Goal: Task Accomplishment & Management: Use online tool/utility

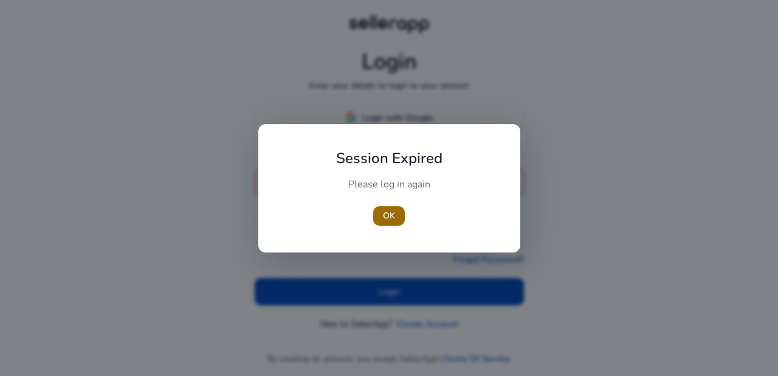
type input "**********"
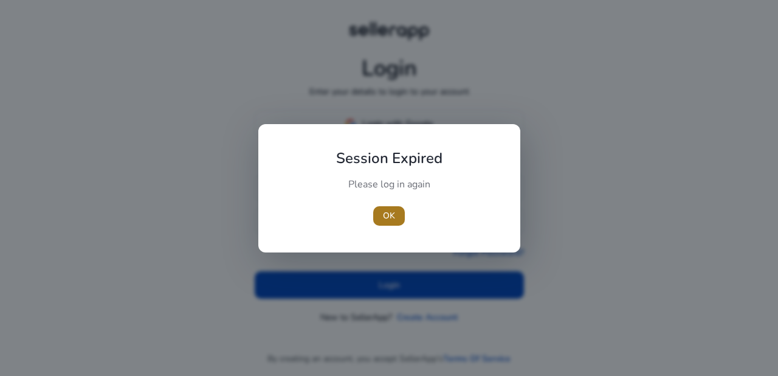
click at [387, 211] on span "OK" at bounding box center [389, 215] width 12 height 13
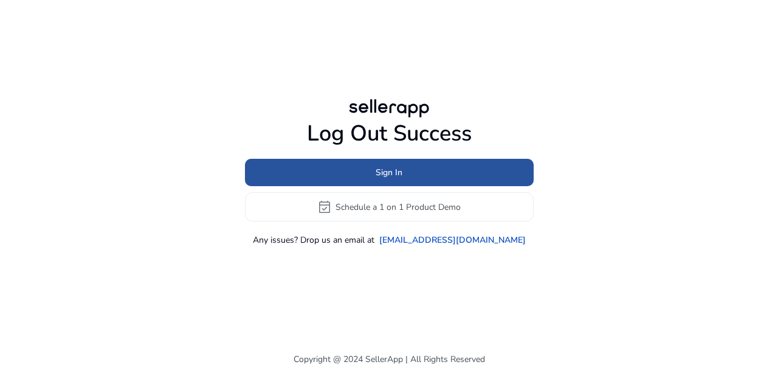
click at [379, 170] on span "Sign In" at bounding box center [389, 172] width 27 height 13
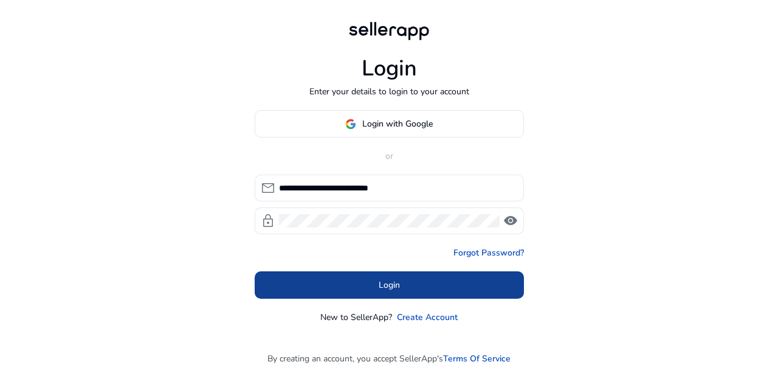
click at [387, 282] on span "Login" at bounding box center [389, 284] width 21 height 13
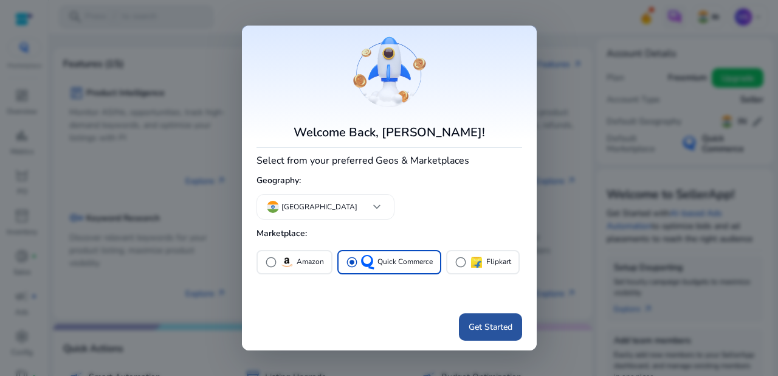
click at [485, 323] on span "Get Started" at bounding box center [491, 326] width 44 height 13
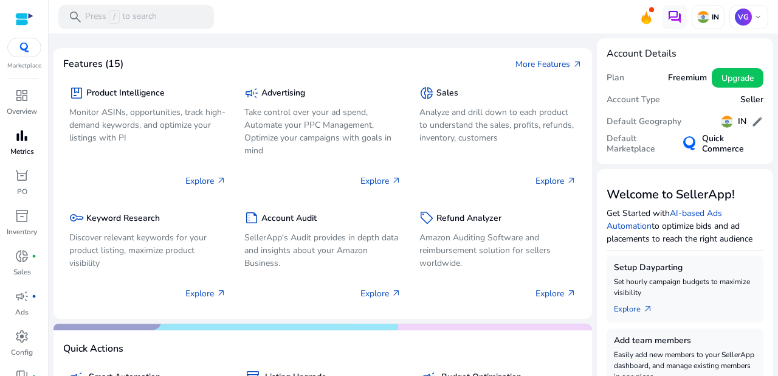
click at [24, 147] on p "Metrics" at bounding box center [22, 151] width 24 height 11
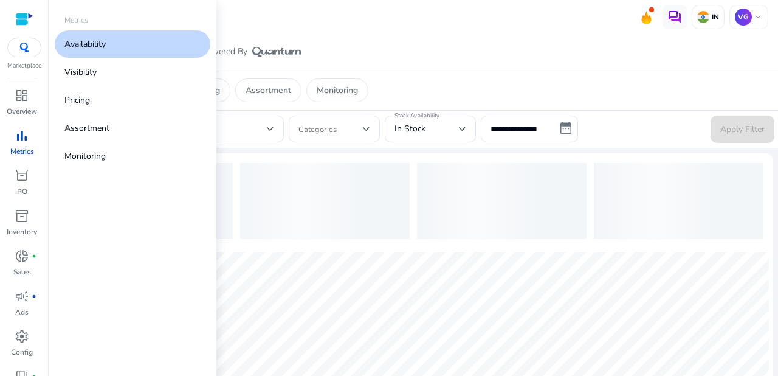
click at [106, 44] on p "Availability" at bounding box center [84, 44] width 41 height 13
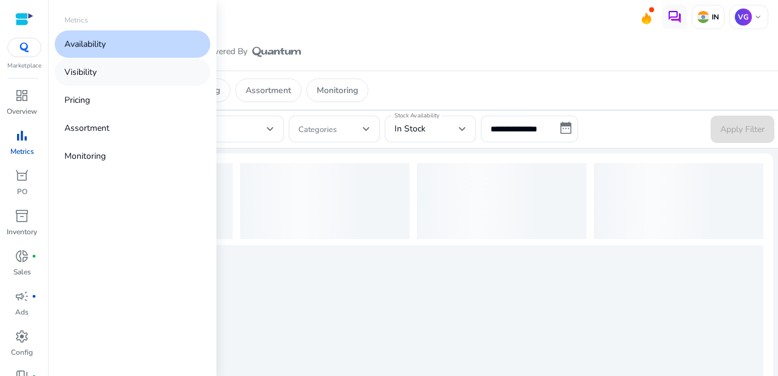
click at [89, 71] on p "Visibility" at bounding box center [80, 72] width 32 height 13
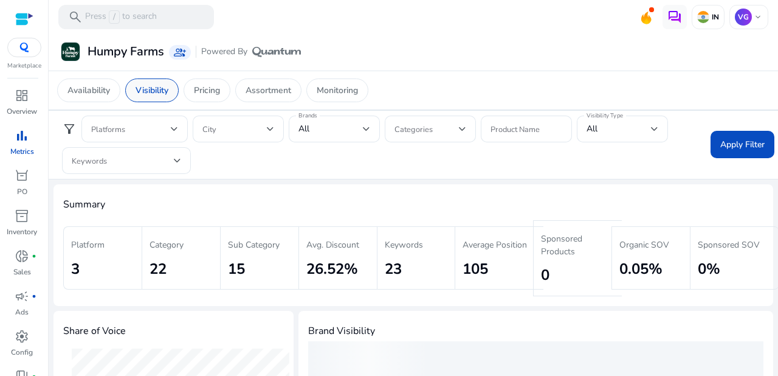
click at [156, 91] on p "Visibility" at bounding box center [152, 90] width 33 height 13
click at [97, 88] on p "Availability" at bounding box center [88, 90] width 43 height 13
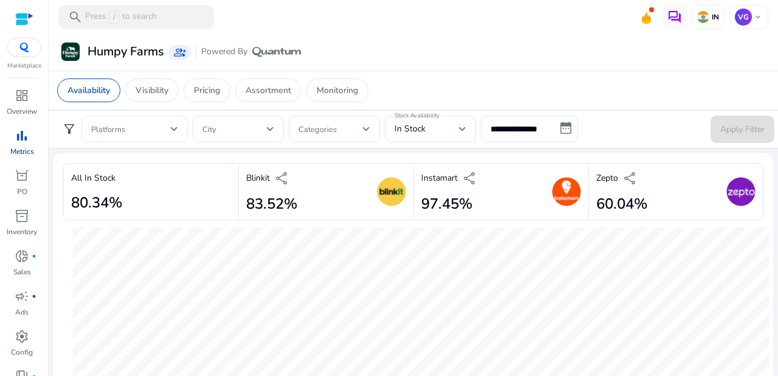
click at [174, 128] on div at bounding box center [174, 128] width 7 height 5
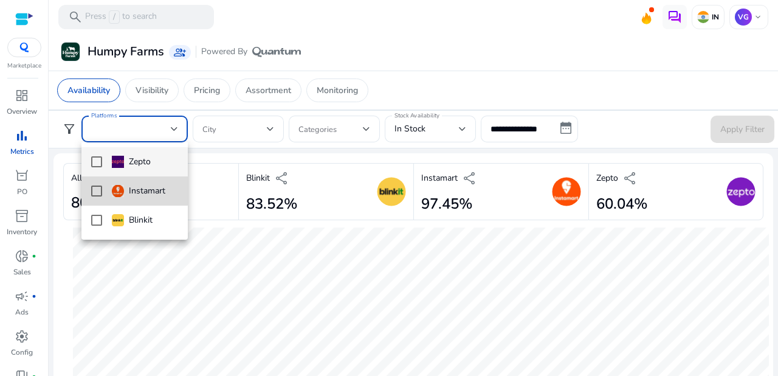
click at [95, 190] on mat-pseudo-checkbox at bounding box center [96, 190] width 11 height 11
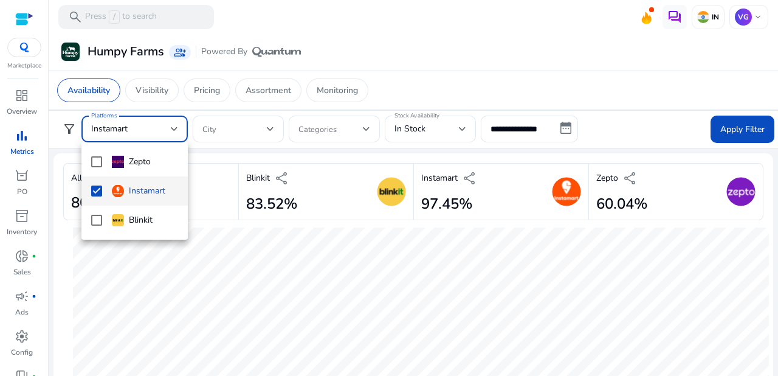
click at [240, 128] on div at bounding box center [389, 188] width 778 height 376
